Goal: Task Accomplishment & Management: Use online tool/utility

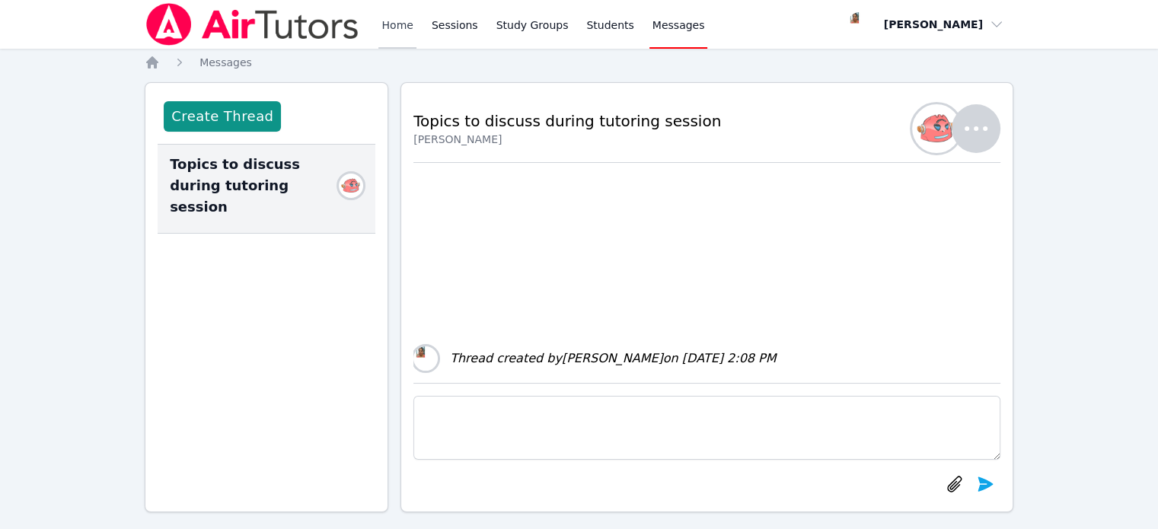
drag, startPoint x: 0, startPoint y: 0, endPoint x: 400, endPoint y: 29, distance: 400.9
click at [400, 29] on link "Home" at bounding box center [397, 24] width 37 height 49
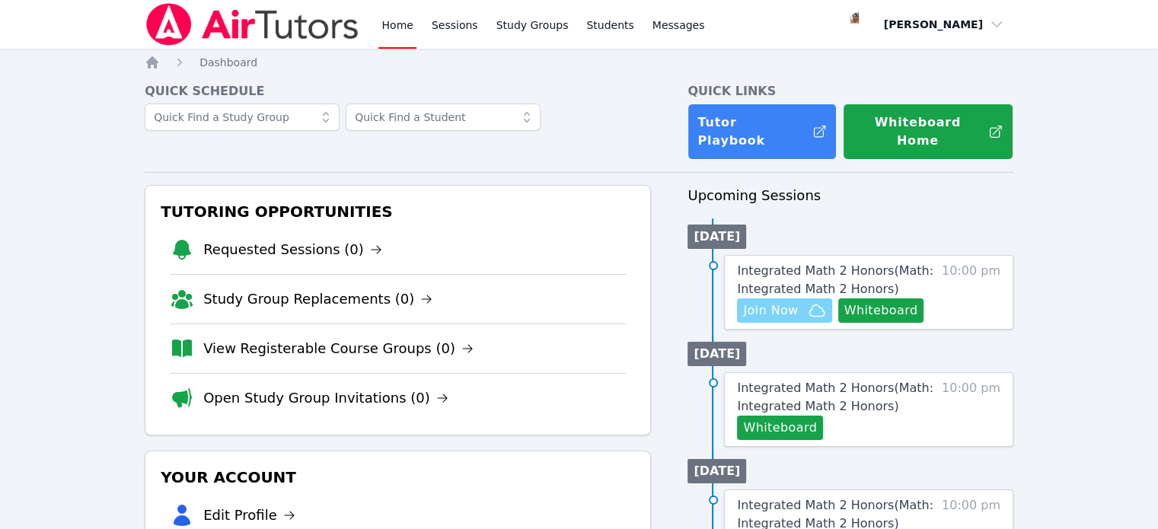
click at [775, 302] on span "Join Now" at bounding box center [770, 311] width 55 height 18
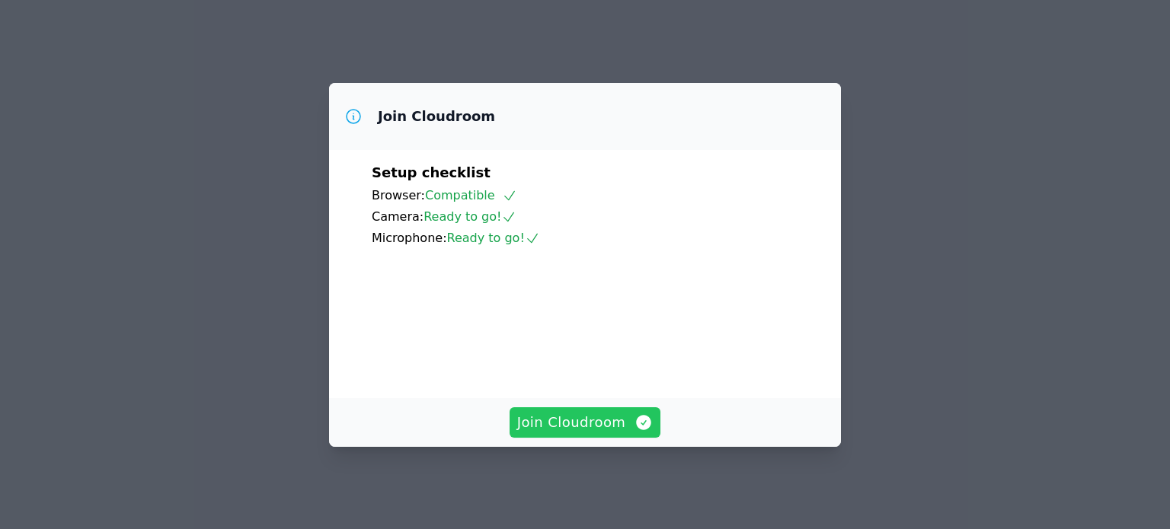
click at [537, 424] on span "Join Cloudroom" at bounding box center [585, 422] width 136 height 21
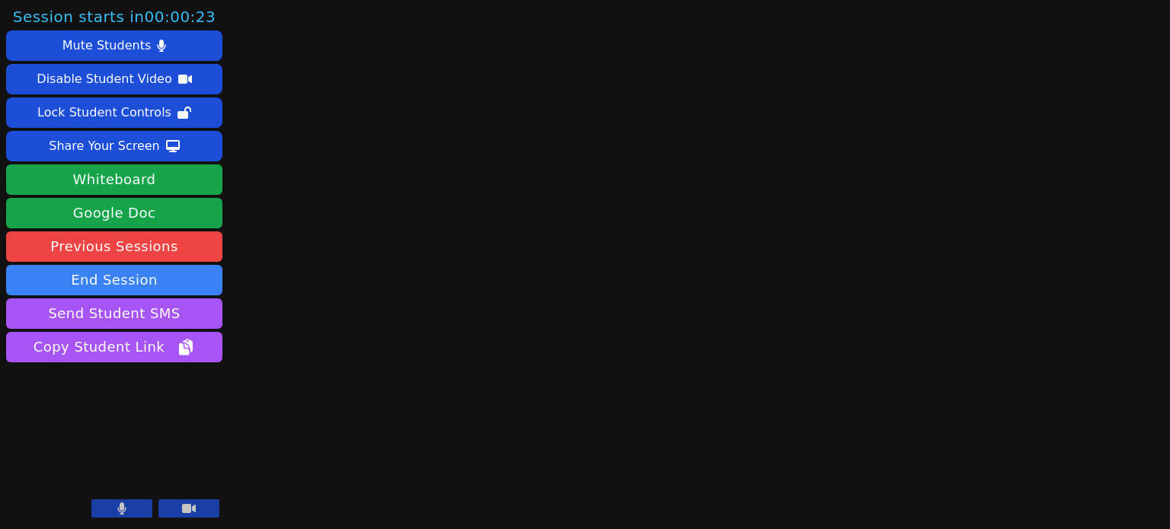
click at [910, 96] on div "Session starts in 00:00:23 Mute Students Disable Student Video Lock Student Con…" at bounding box center [585, 264] width 1170 height 529
click at [664, 145] on main at bounding box center [699, 264] width 314 height 529
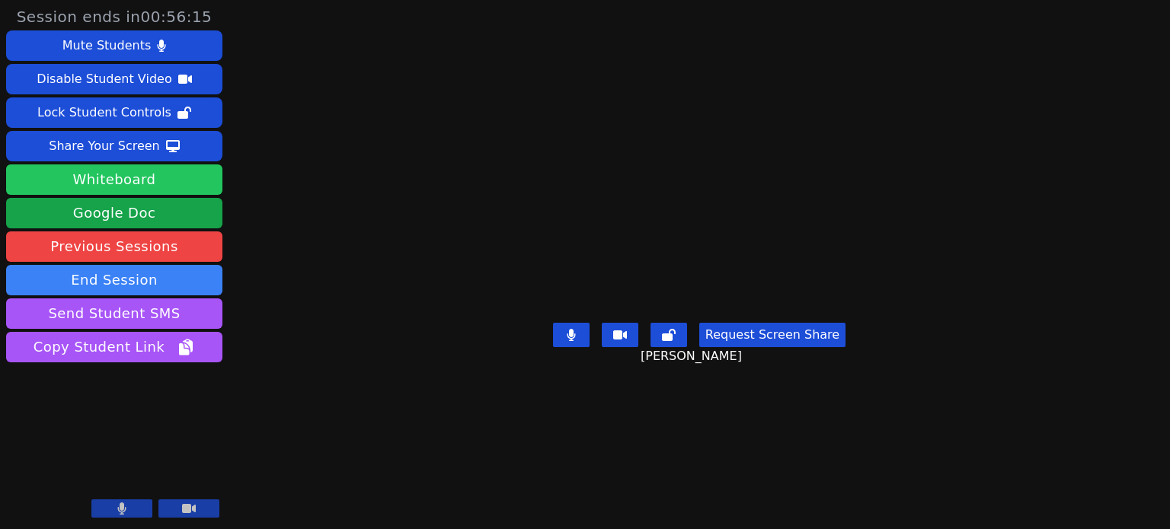
click at [149, 180] on button "Whiteboard" at bounding box center [114, 180] width 216 height 30
